Goal: Use online tool/utility: Utilize a website feature to perform a specific function

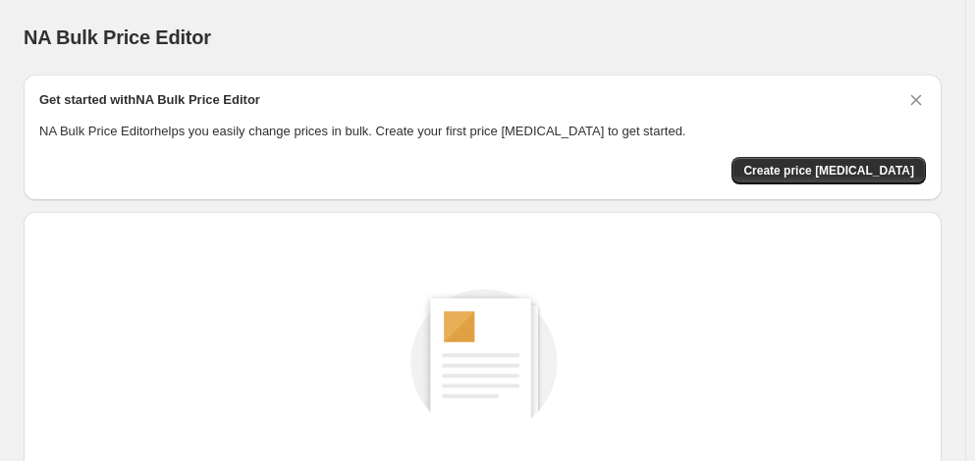
scroll to position [275, 0]
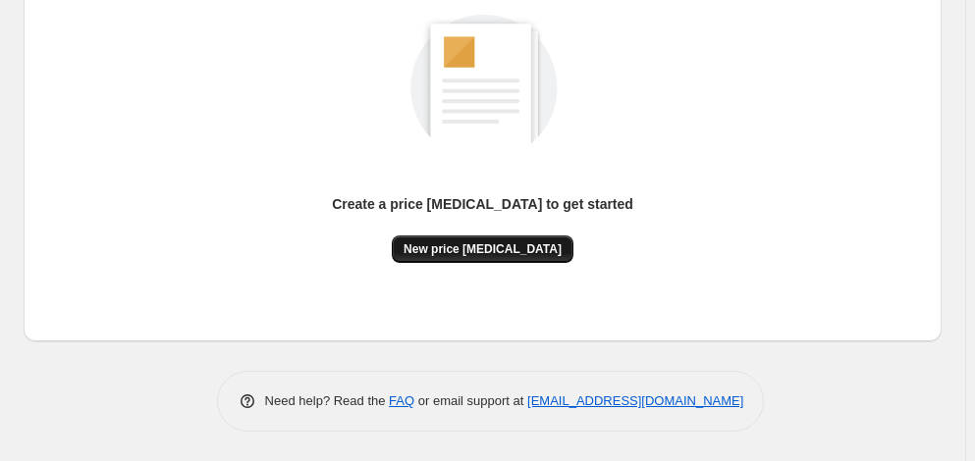
click at [498, 243] on span "New price [MEDICAL_DATA]" at bounding box center [483, 250] width 158 height 16
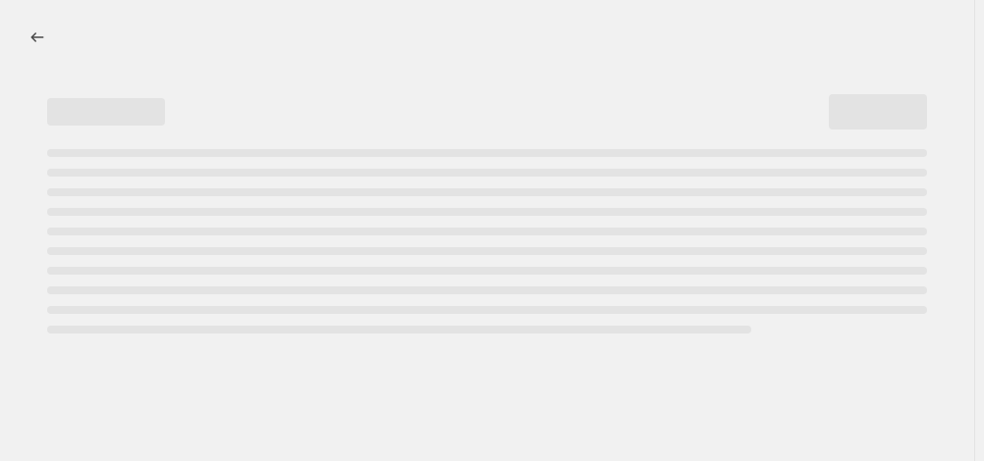
select select "percentage"
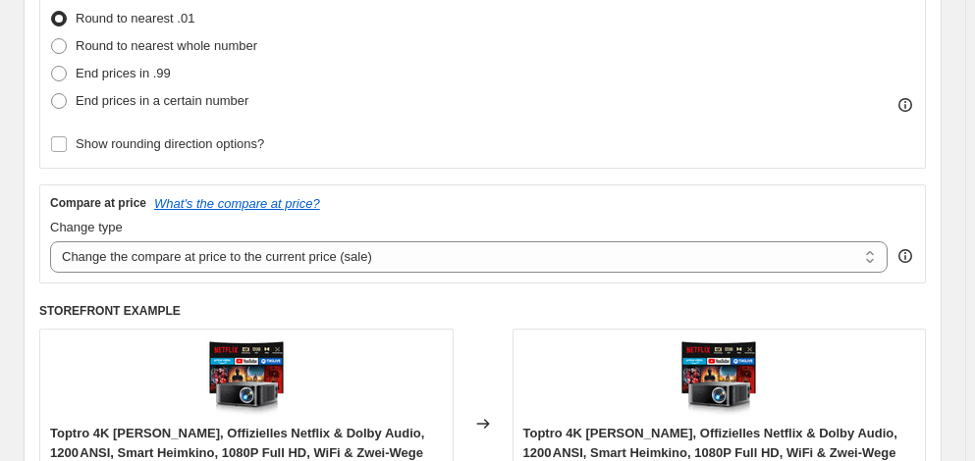
scroll to position [446, 0]
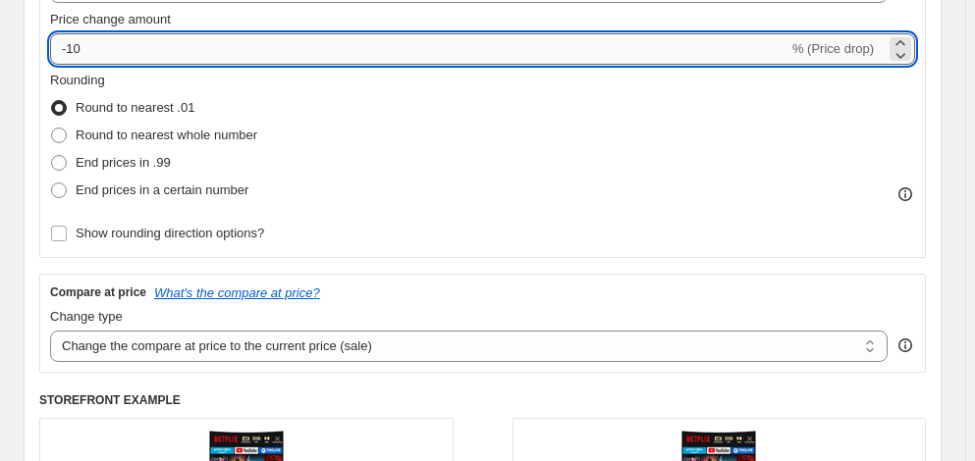
drag, startPoint x: 108, startPoint y: 52, endPoint x: 75, endPoint y: 55, distance: 33.5
click at [75, 55] on input "-10" at bounding box center [419, 48] width 738 height 31
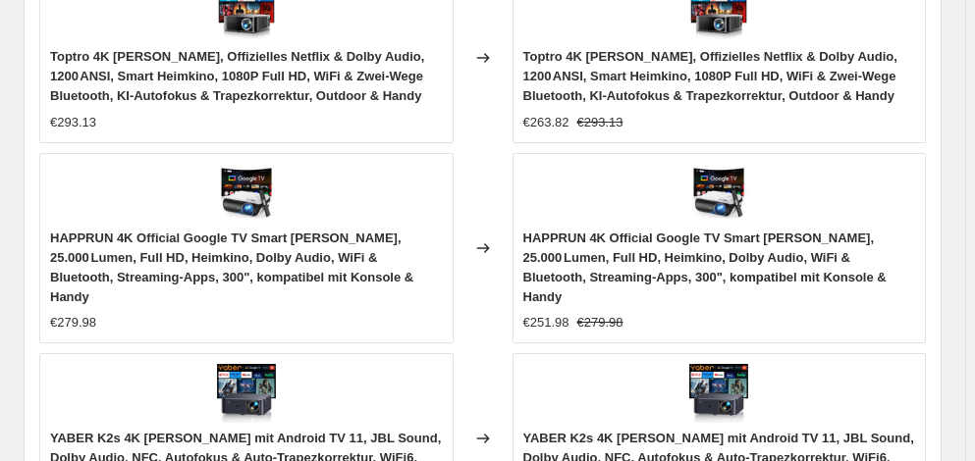
scroll to position [1728, 0]
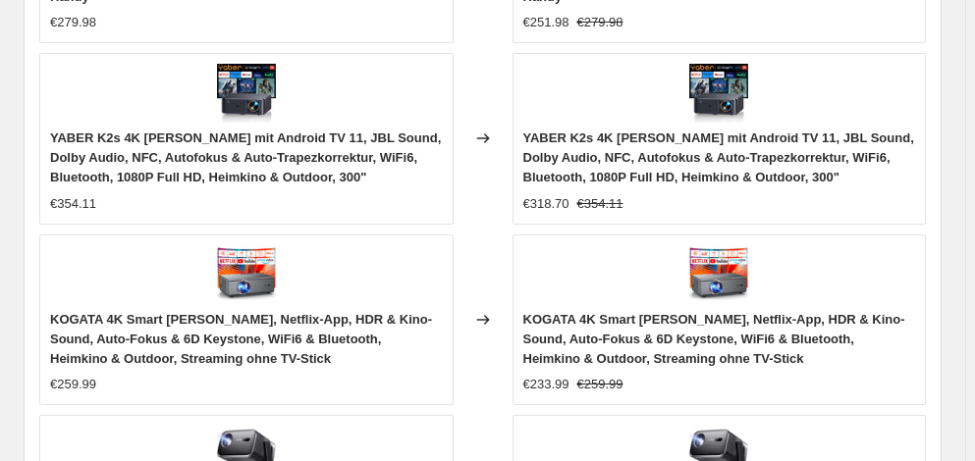
type input "-35"
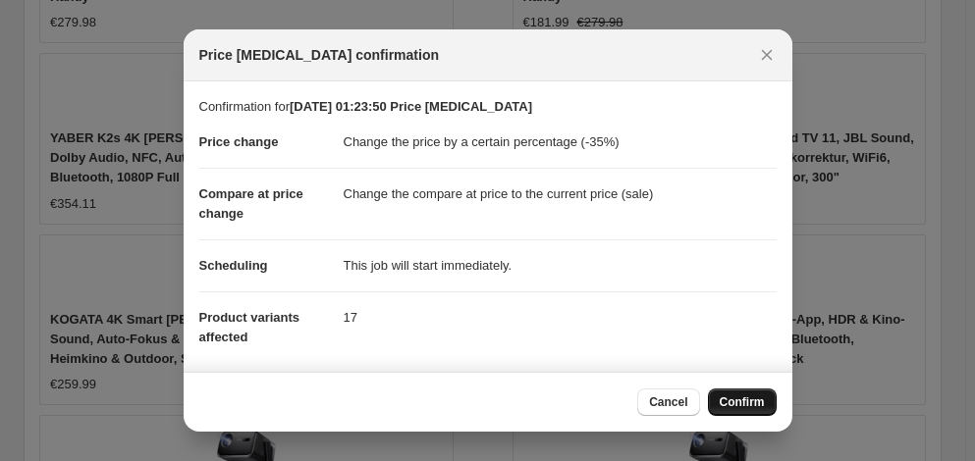
click at [743, 399] on span "Confirm" at bounding box center [742, 403] width 45 height 16
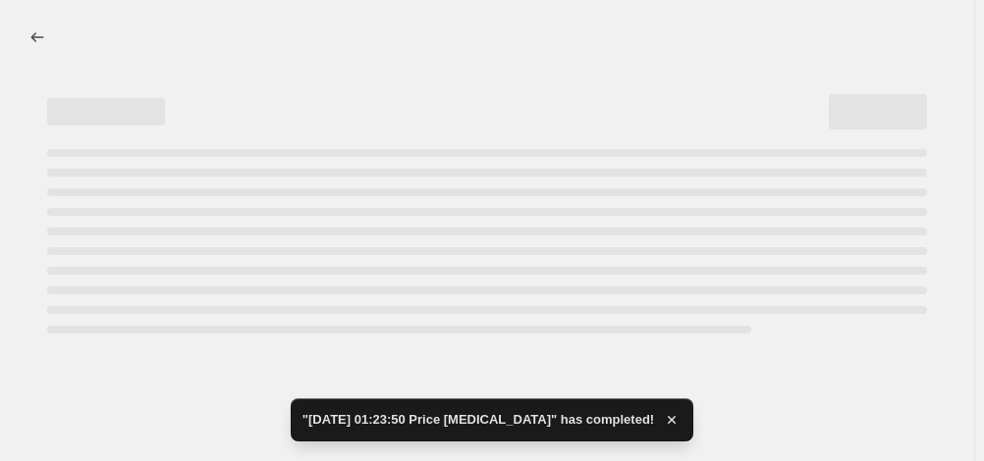
select select "percentage"
